Goal: Communication & Community: Connect with others

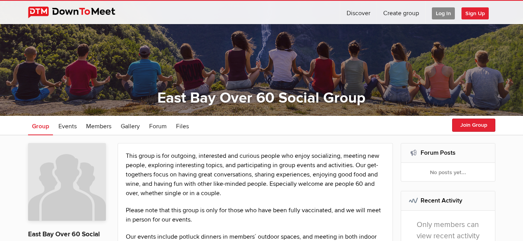
scroll to position [78, 0]
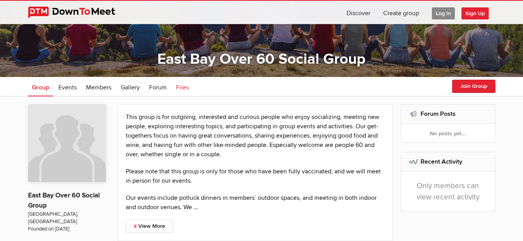
click at [183, 90] on span "Files" at bounding box center [182, 88] width 13 height 8
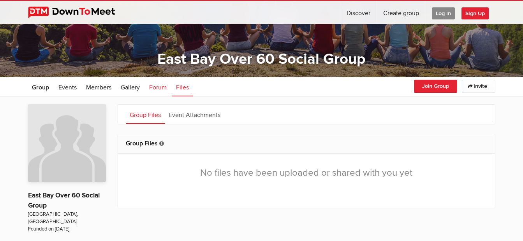
click at [161, 89] on span "Forum" at bounding box center [158, 88] width 18 height 8
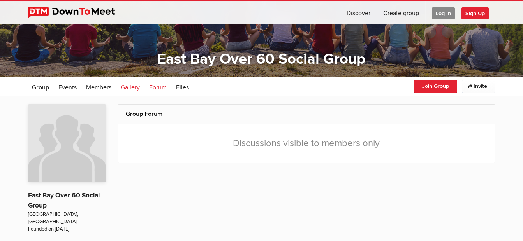
click at [133, 86] on span "Gallery" at bounding box center [130, 88] width 19 height 8
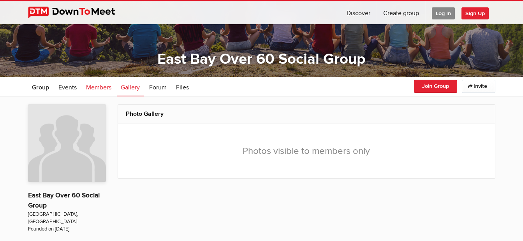
click at [96, 86] on span "Members" at bounding box center [98, 88] width 25 height 8
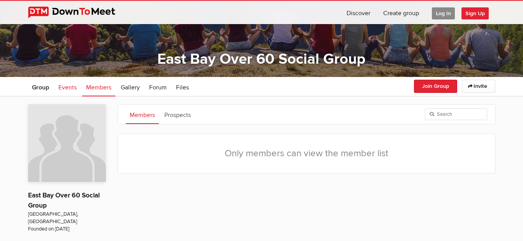
click at [67, 90] on span "Events" at bounding box center [67, 88] width 18 height 8
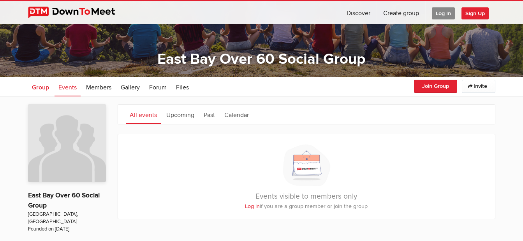
click at [37, 86] on span "Group" at bounding box center [40, 88] width 17 height 8
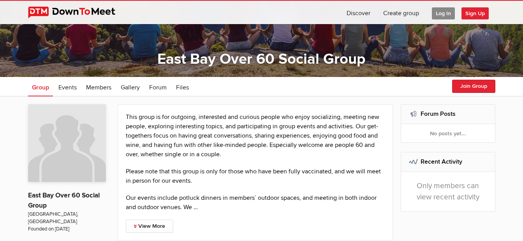
click at [441, 11] on span "Log In" at bounding box center [443, 13] width 23 height 12
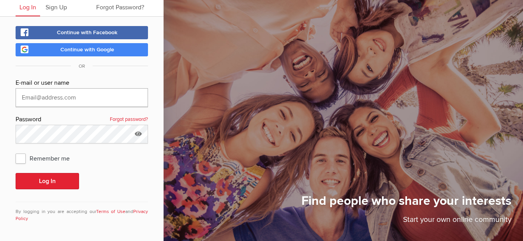
click at [76, 99] on input "text" at bounding box center [82, 97] width 132 height 19
type input "terryhi@yahoo.com"
click at [24, 160] on span "Remember me" at bounding box center [47, 158] width 62 height 14
click at [16, 151] on input "Remember me" at bounding box center [15, 151] width 0 height 0
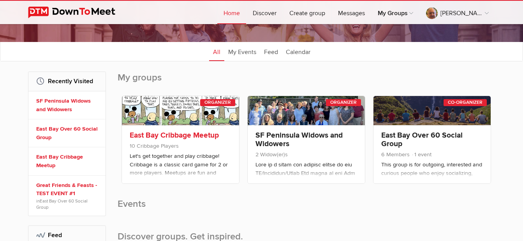
scroll to position [78, 0]
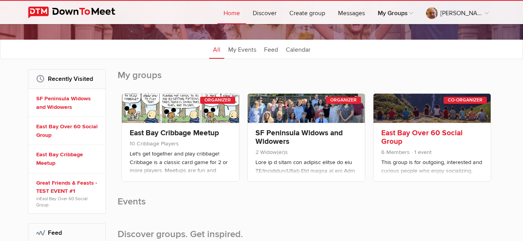
click at [432, 101] on link at bounding box center [431, 108] width 117 height 29
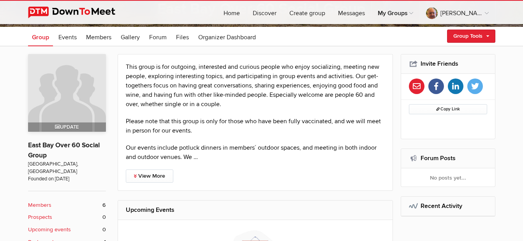
scroll to position [156, 0]
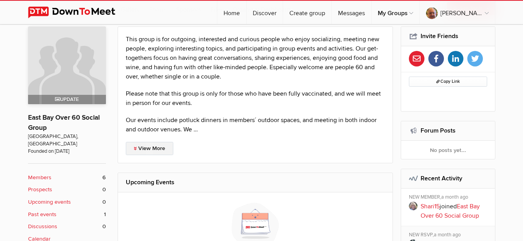
click at [172, 151] on link "View More" at bounding box center [149, 148] width 47 height 13
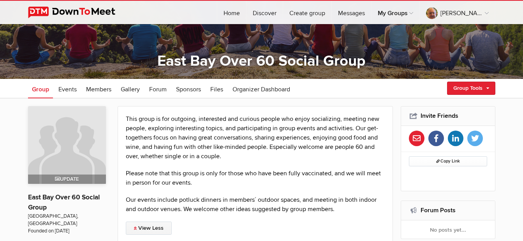
scroll to position [78, 0]
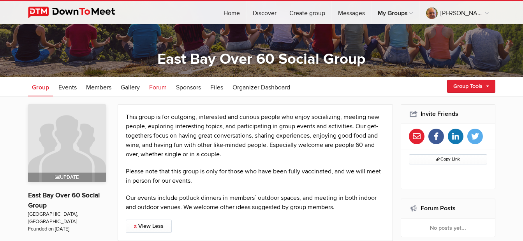
click at [162, 87] on span "Forum" at bounding box center [158, 88] width 18 height 8
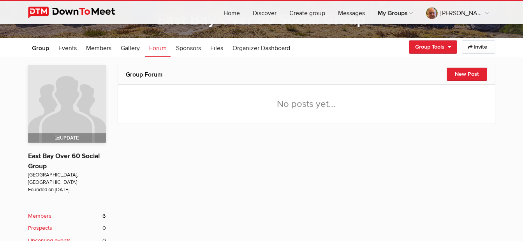
scroll to position [117, 0]
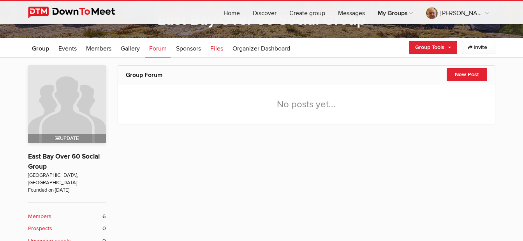
click at [219, 51] on span "Files" at bounding box center [216, 49] width 13 height 8
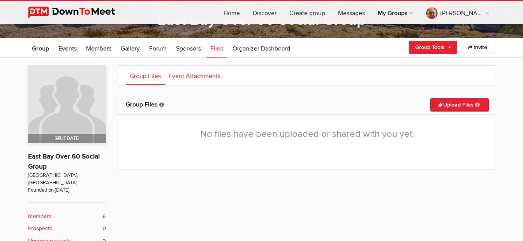
click at [209, 74] on link "Event Attachments" at bounding box center [195, 75] width 60 height 19
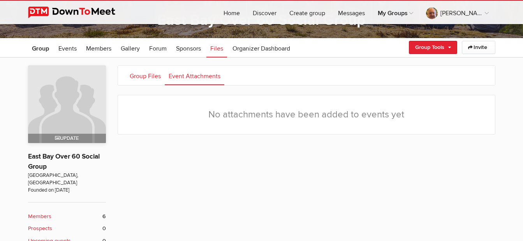
click at [149, 74] on link "Group Files" at bounding box center [145, 75] width 39 height 19
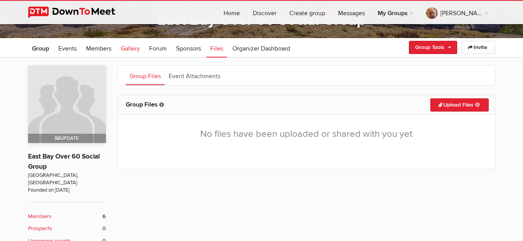
click at [133, 47] on span "Gallery" at bounding box center [130, 49] width 19 height 8
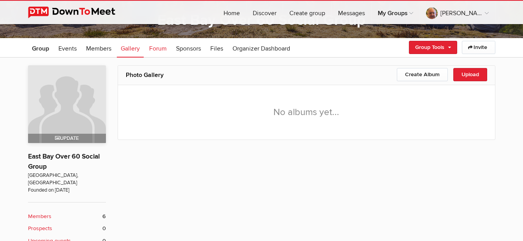
click at [163, 47] on span "Forum" at bounding box center [158, 49] width 18 height 8
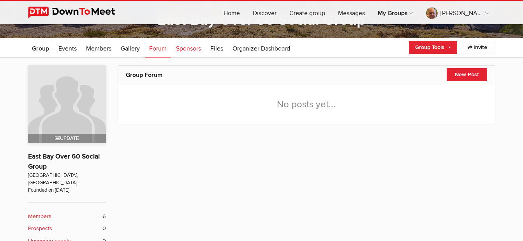
click at [193, 50] on span "Sponsors" at bounding box center [188, 49] width 25 height 8
click at [250, 53] on link "Organizer Dashboard" at bounding box center [260, 47] width 65 height 19
click at [250, 49] on span "Organizer Dashboard" at bounding box center [261, 49] width 58 height 8
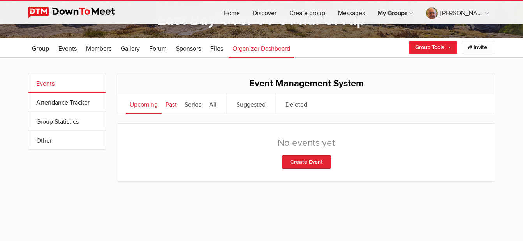
click at [174, 105] on link "Past" at bounding box center [171, 103] width 19 height 19
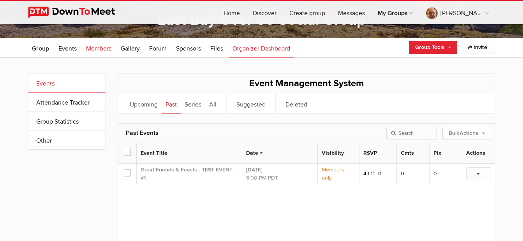
click at [100, 48] on span "Members" at bounding box center [98, 49] width 25 height 8
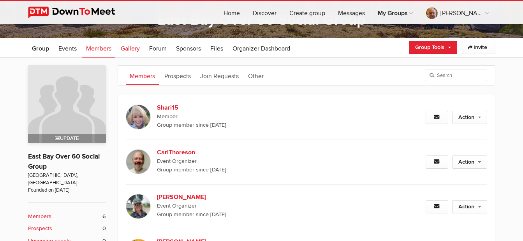
click at [135, 47] on span "Gallery" at bounding box center [130, 49] width 19 height 8
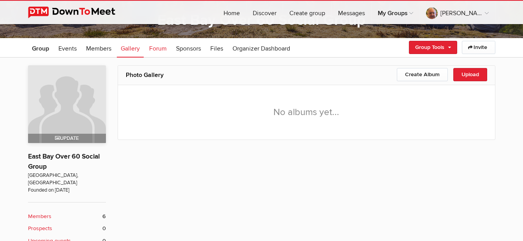
click at [165, 48] on span "Forum" at bounding box center [158, 49] width 18 height 8
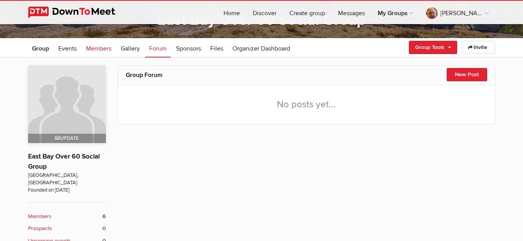
click at [100, 49] on span "Members" at bounding box center [98, 49] width 25 height 8
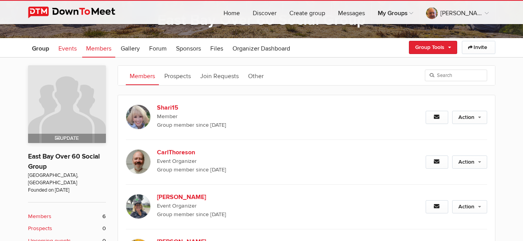
click at [71, 50] on span "Events" at bounding box center [67, 49] width 18 height 8
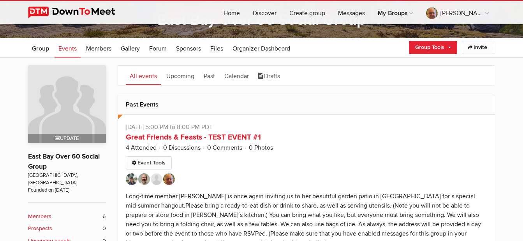
click at [429, 40] on ul "Group Events Members Gallery More Forum Sponsors Files Organizer Dashboard Foru…" at bounding box center [261, 47] width 467 height 19
click at [428, 45] on link "Group Tools" at bounding box center [433, 47] width 48 height 13
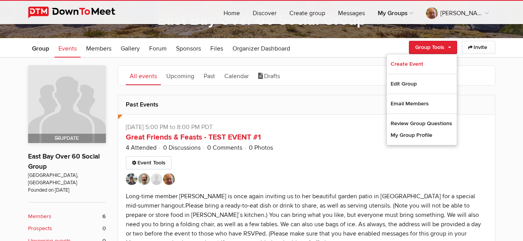
click at [367, 46] on ul "Group Events Members Gallery More Forum Sponsors Files Organizer Dashboard Foru…" at bounding box center [261, 47] width 467 height 19
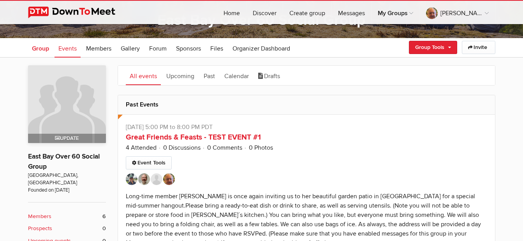
click at [38, 48] on span "Group" at bounding box center [40, 49] width 17 height 8
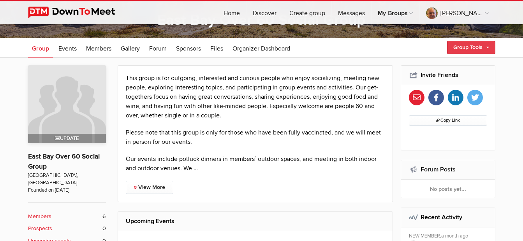
click at [464, 49] on link "Group Tools" at bounding box center [471, 47] width 48 height 13
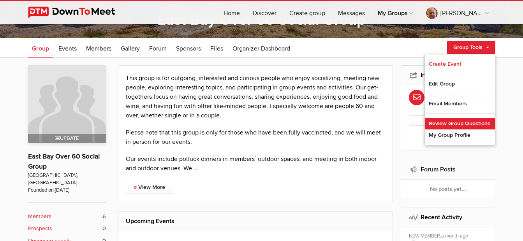
click at [456, 123] on link "Review Group Questions" at bounding box center [460, 124] width 70 height 12
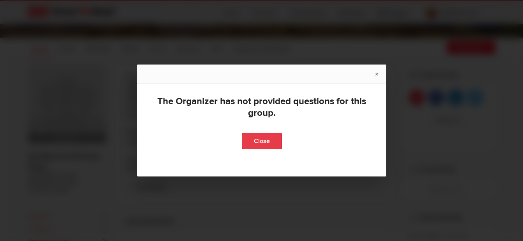
click at [263, 143] on link "Close" at bounding box center [261, 141] width 40 height 16
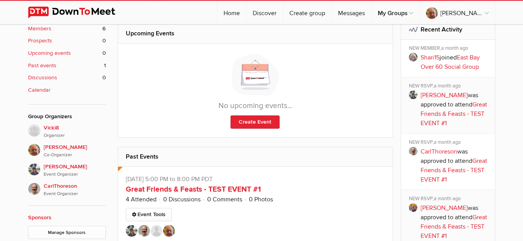
scroll to position [311, 0]
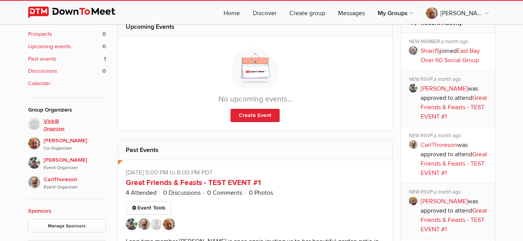
click at [53, 117] on span "Vicki8 Organizer" at bounding box center [75, 125] width 62 height 16
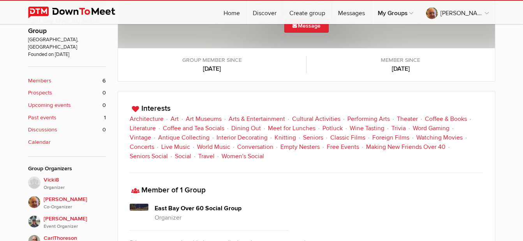
scroll to position [272, 0]
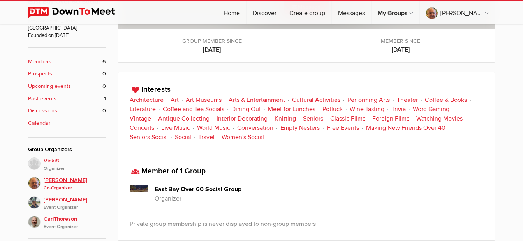
click at [56, 176] on span "Terry H Co-Organizer" at bounding box center [75, 184] width 62 height 16
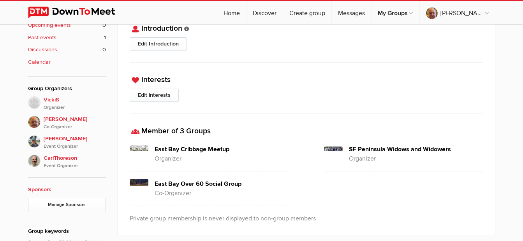
scroll to position [349, 0]
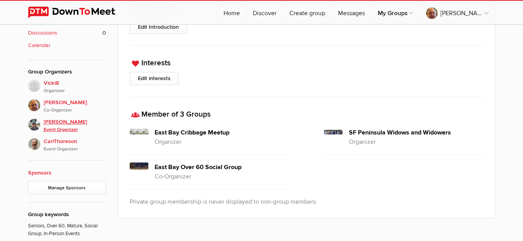
click at [62, 118] on span "KathleenDonovan Event Organizer" at bounding box center [75, 126] width 62 height 16
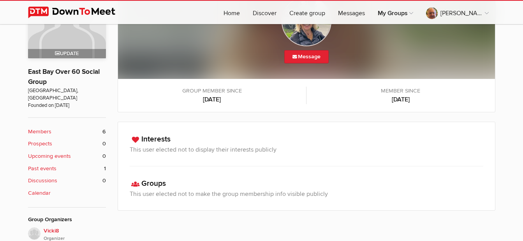
scroll to position [233, 0]
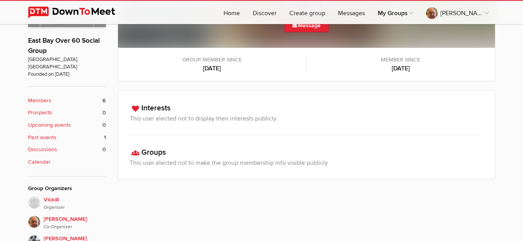
click at [44, 97] on b "Members" at bounding box center [39, 101] width 23 height 9
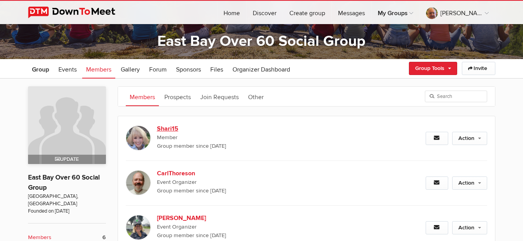
scroll to position [77, 0]
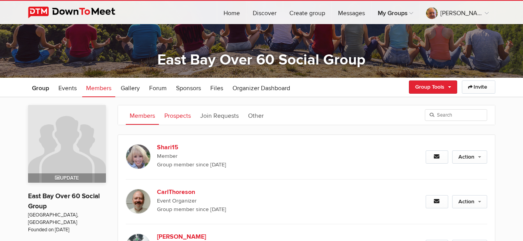
click at [163, 118] on link "Prospects" at bounding box center [177, 114] width 34 height 19
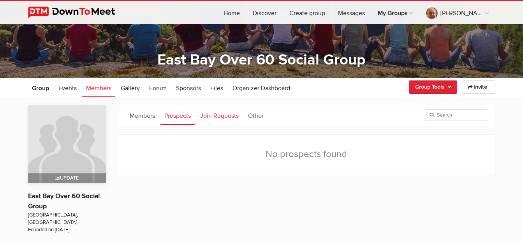
click at [209, 115] on link "Join Requests" at bounding box center [219, 114] width 46 height 19
click at [257, 111] on link "Other" at bounding box center [255, 114] width 23 height 19
click at [142, 119] on link "Members" at bounding box center [142, 114] width 33 height 19
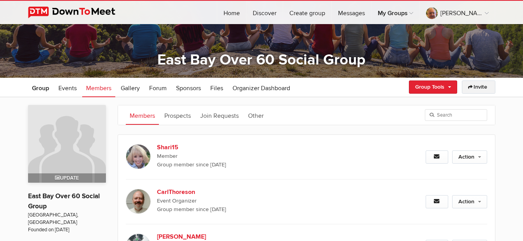
click at [485, 88] on link "Invite" at bounding box center [478, 87] width 33 height 13
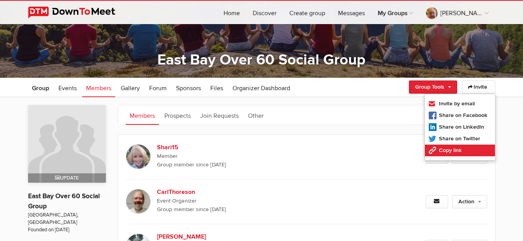
click at [449, 151] on link "Copy link" at bounding box center [460, 151] width 70 height 12
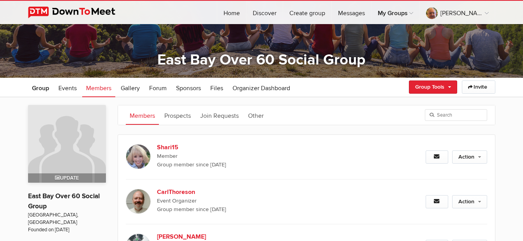
type input "https://dtm.im/Ihoi"
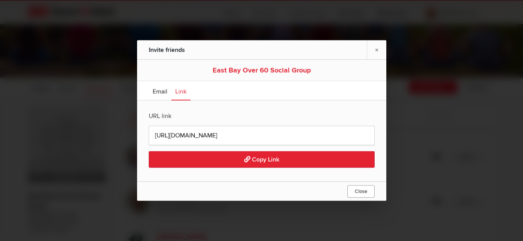
click at [352, 191] on link "Close" at bounding box center [360, 192] width 27 height 12
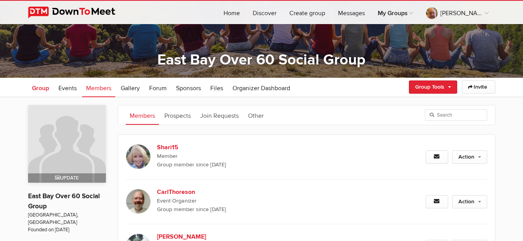
click at [42, 86] on span "Group" at bounding box center [40, 88] width 17 height 8
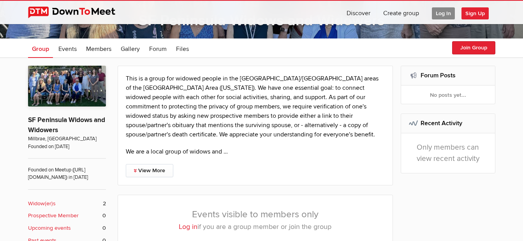
scroll to position [156, 0]
